Goal: Information Seeking & Learning: Learn about a topic

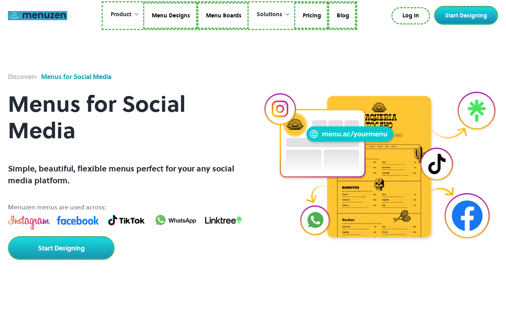
click at [38, 15] on link at bounding box center [37, 15] width 59 height 9
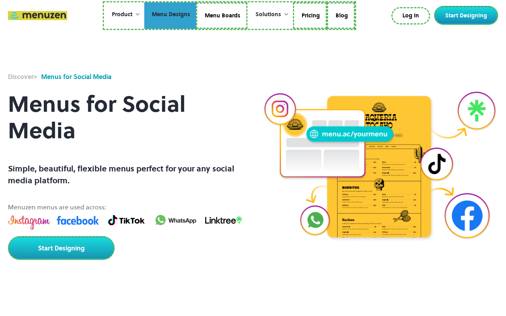
click at [171, 15] on link "Menu Designs" at bounding box center [170, 15] width 52 height 27
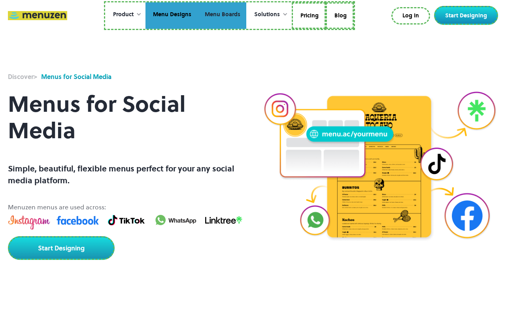
click at [221, 15] on link "Menu Boards" at bounding box center [221, 15] width 49 height 27
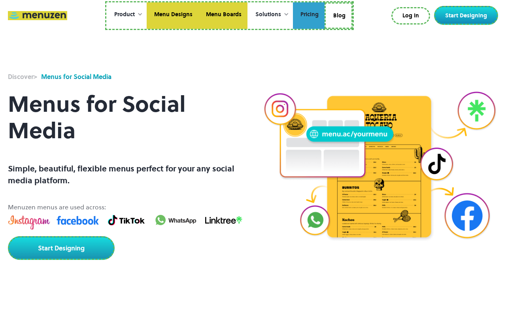
click at [308, 15] on link "Pricing" at bounding box center [309, 15] width 32 height 27
